Goal: Information Seeking & Learning: Learn about a topic

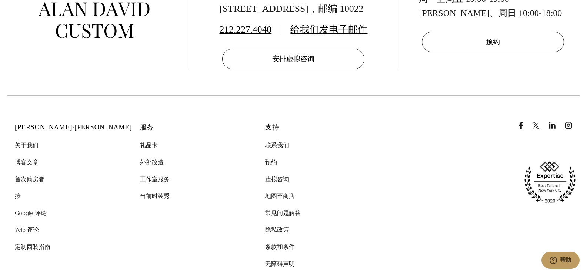
scroll to position [3632, 0]
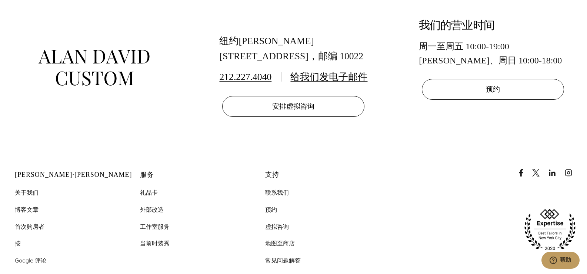
click at [289, 256] on font "常见问题解答" at bounding box center [283, 260] width 36 height 9
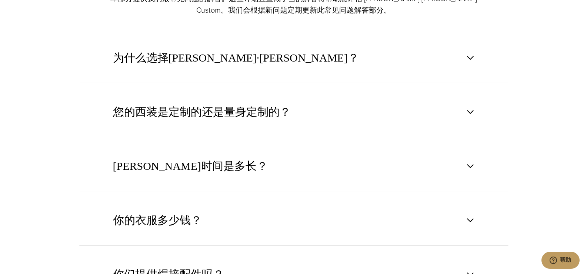
scroll to position [444, 0]
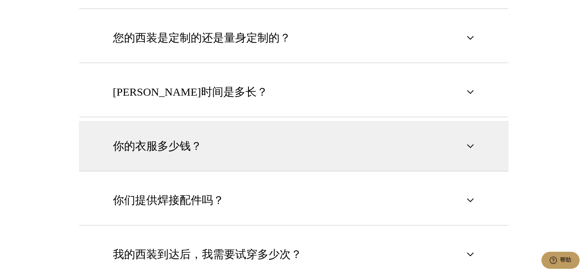
click at [191, 140] on font "你的衣服多少钱？" at bounding box center [157, 146] width 89 height 12
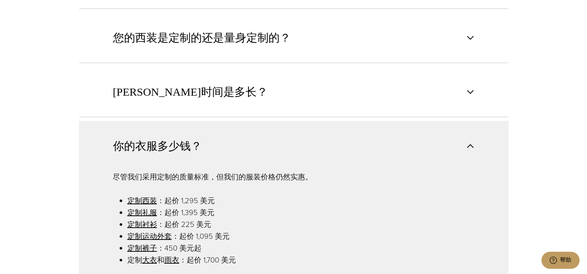
click at [191, 140] on font "你的衣服多少钱？" at bounding box center [157, 146] width 89 height 12
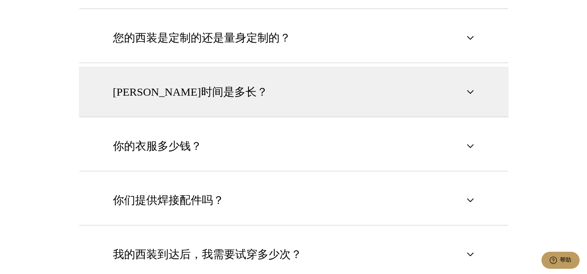
click at [207, 74] on button "[PERSON_NAME]时间是多长？" at bounding box center [293, 92] width 429 height 50
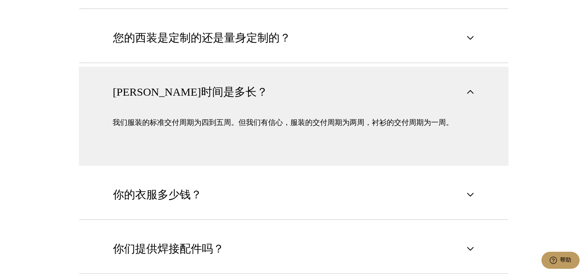
click at [207, 74] on button "[PERSON_NAME]时间是多长？" at bounding box center [293, 92] width 429 height 50
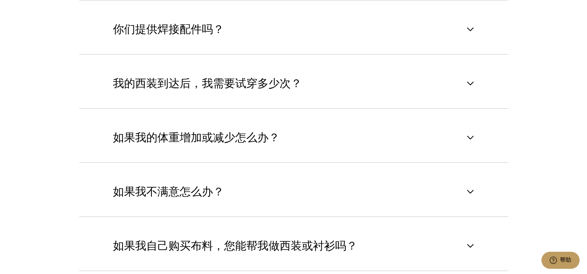
scroll to position [628, 0]
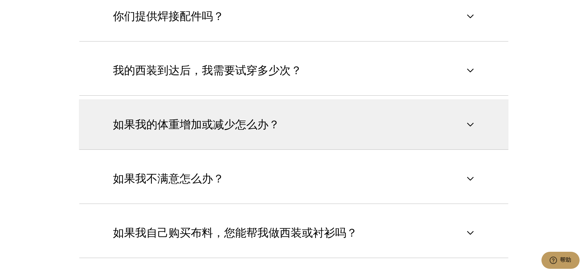
click at [210, 118] on font "如果我的体重增加或减少怎么办？" at bounding box center [196, 124] width 167 height 12
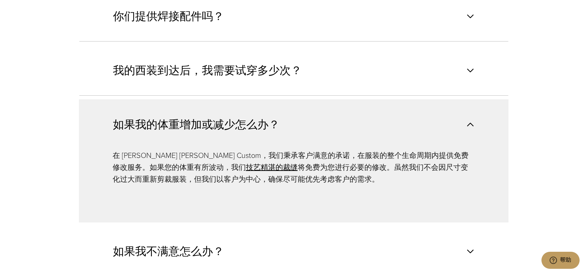
click at [210, 118] on font "如果我的体重增加或减少怎么办？" at bounding box center [196, 124] width 167 height 12
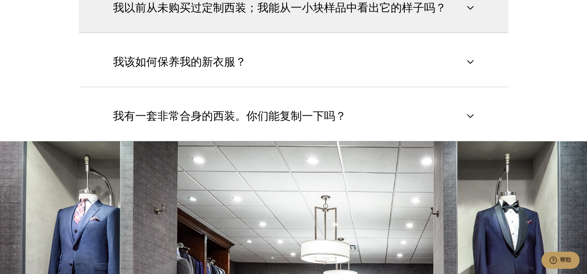
scroll to position [961, 0]
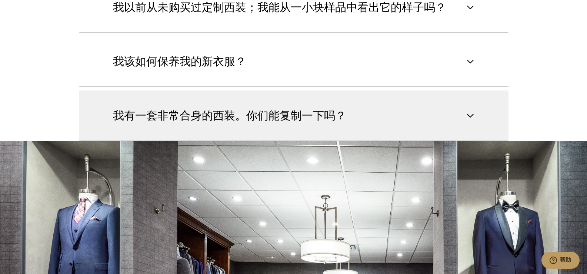
click at [359, 91] on button "我有一套非常合身的西装。你们能复制一下吗？" at bounding box center [293, 115] width 429 height 50
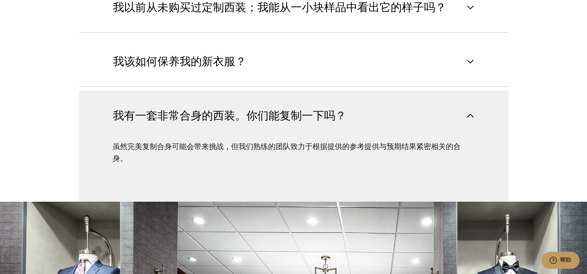
click at [359, 91] on button "我有一套非常合身的西装。你们能复制一下吗？" at bounding box center [293, 115] width 429 height 50
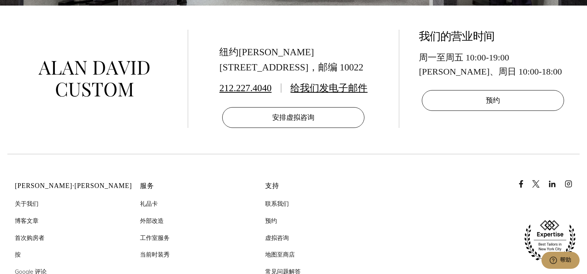
scroll to position [1479, 0]
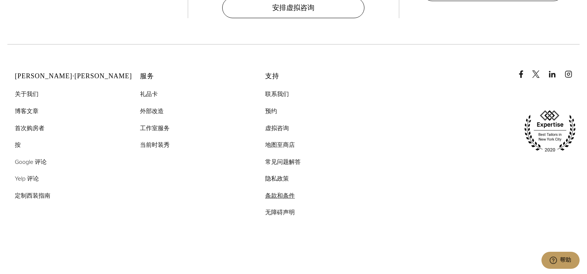
click at [282, 191] on font "条款和条件" at bounding box center [280, 195] width 30 height 9
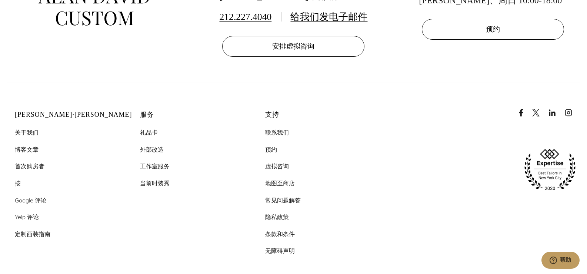
scroll to position [2110, 0]
